Goal: Information Seeking & Learning: Learn about a topic

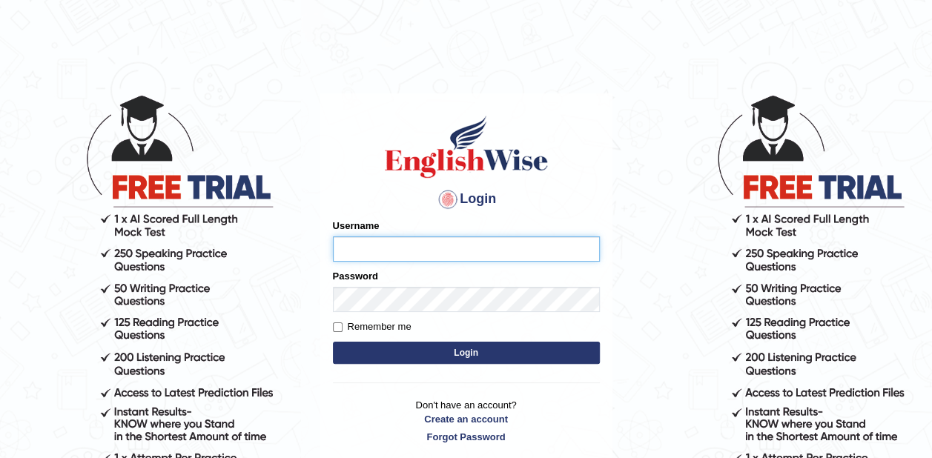
type input "zaki123"
click at [451, 348] on button "Login" at bounding box center [466, 353] width 267 height 22
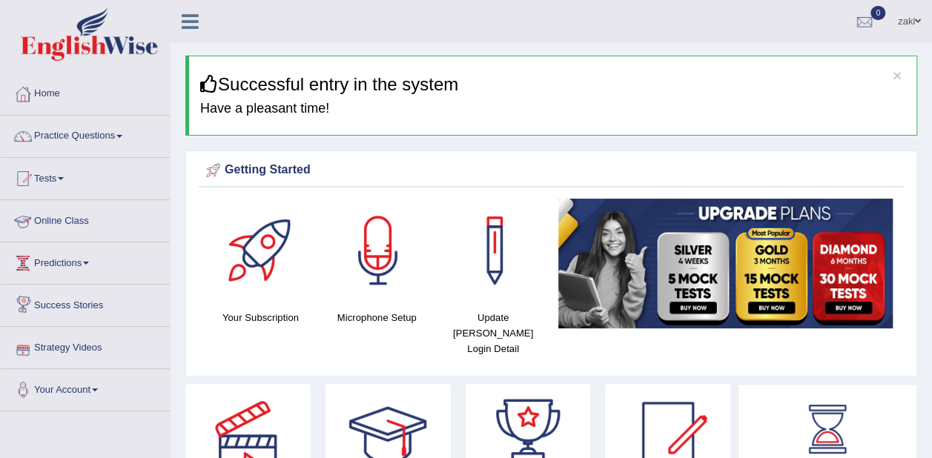
click at [67, 222] on link "Online Class" at bounding box center [85, 218] width 169 height 37
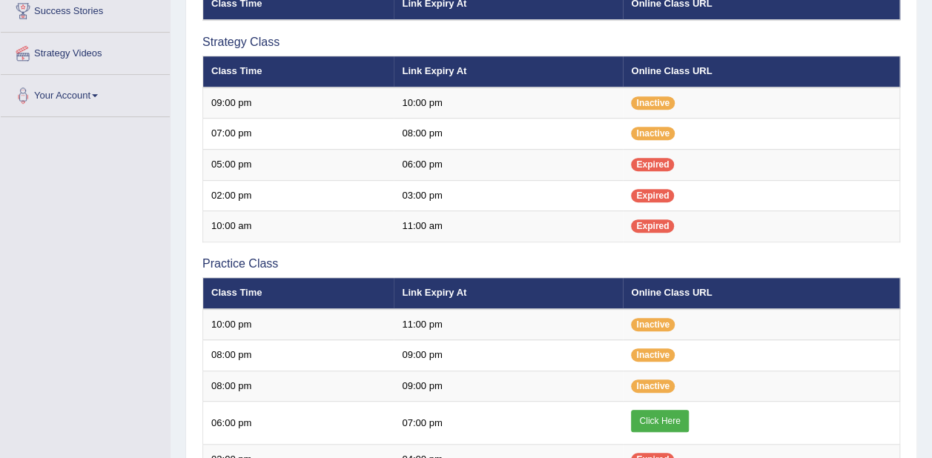
scroll to position [308, 0]
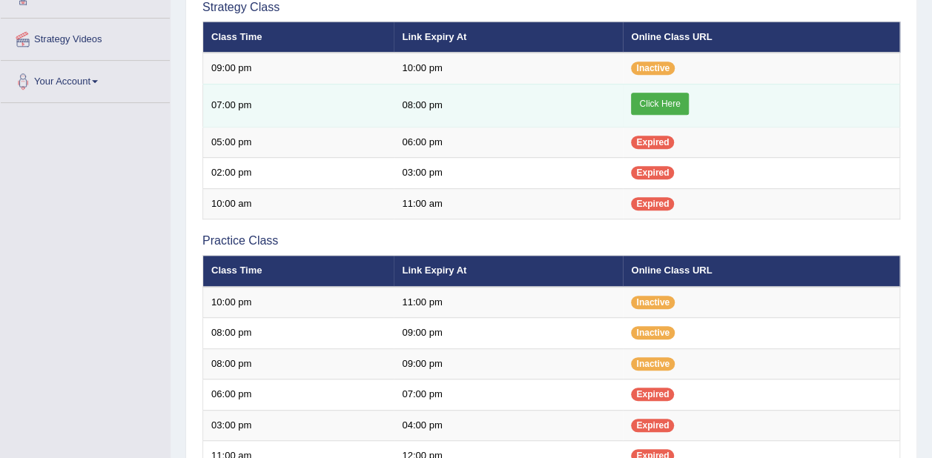
click at [674, 96] on link "Click Here" at bounding box center [659, 104] width 57 height 22
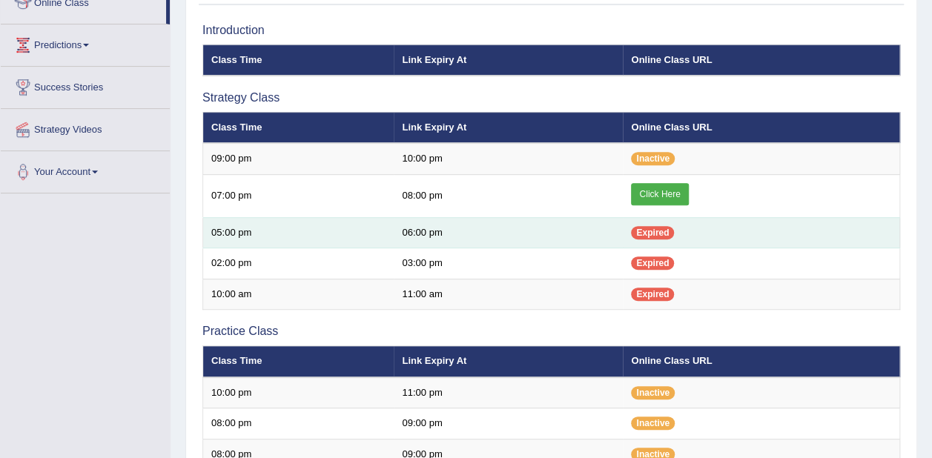
scroll to position [217, 0]
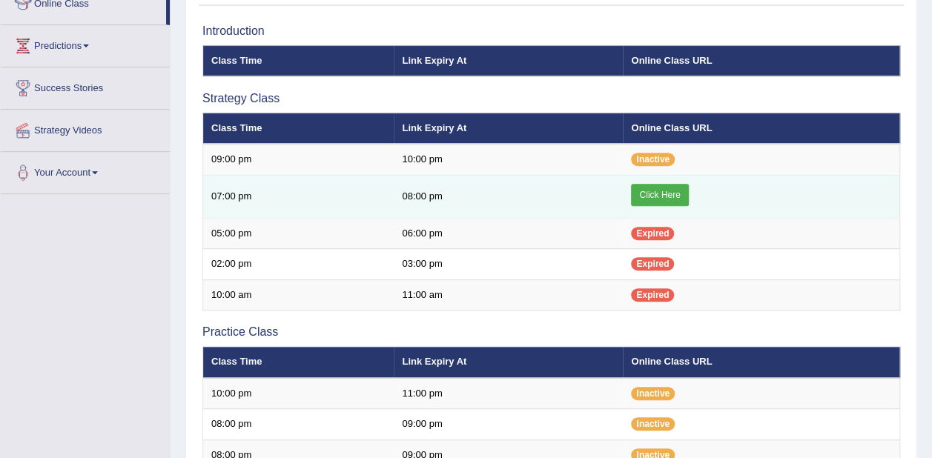
click at [657, 188] on link "Click Here" at bounding box center [659, 195] width 57 height 22
click at [660, 187] on link "Click Here" at bounding box center [659, 195] width 57 height 22
